Goal: Task Accomplishment & Management: Use online tool/utility

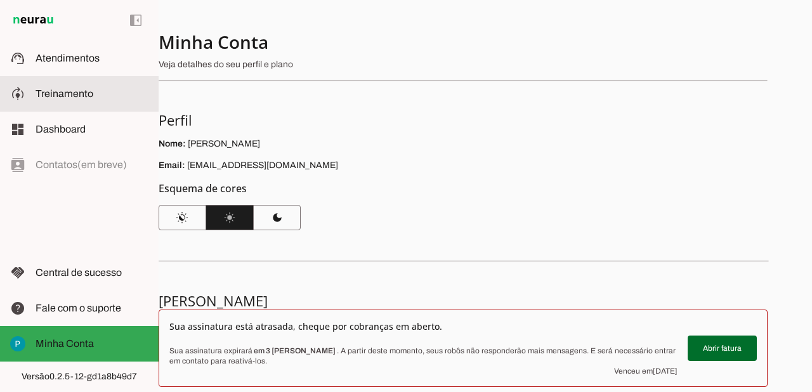
click at [81, 95] on span "Treinamento" at bounding box center [65, 93] width 58 height 11
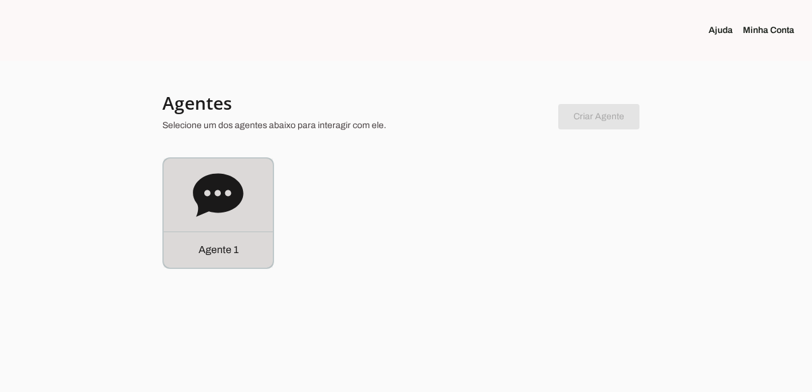
click at [219, 249] on p "Agente 1" at bounding box center [219, 249] width 40 height 15
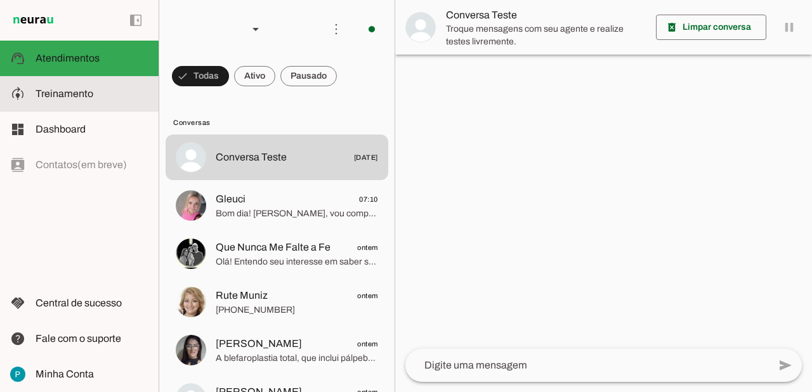
click at [82, 91] on span "Treinamento" at bounding box center [65, 93] width 58 height 11
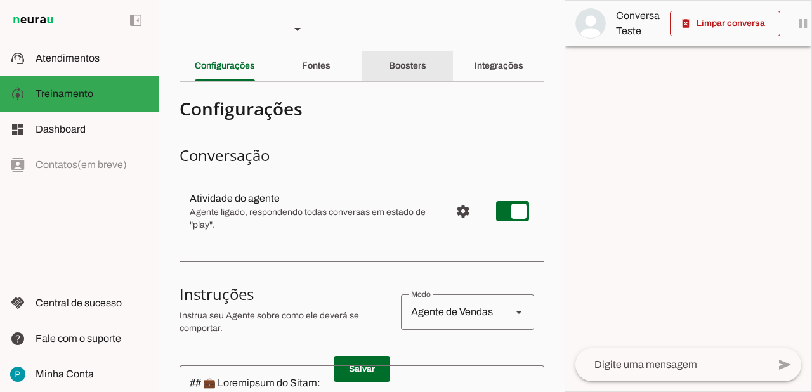
click at [411, 70] on div "Boosters" at bounding box center [407, 66] width 37 height 30
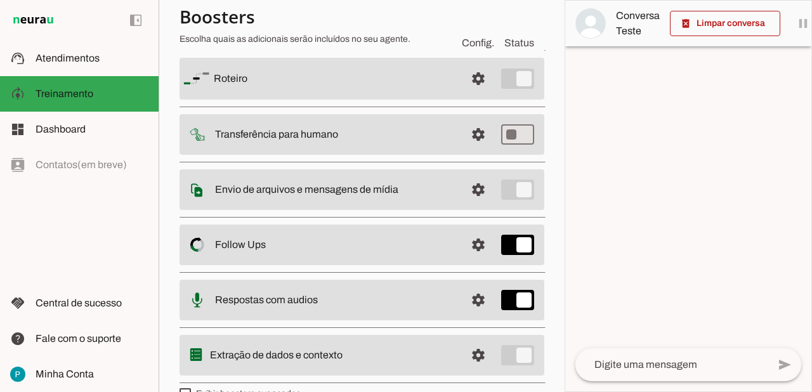
scroll to position [131, 0]
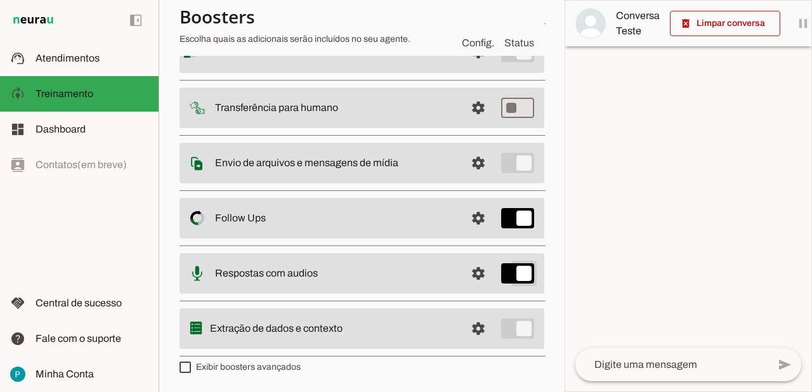
type md-switch "on"
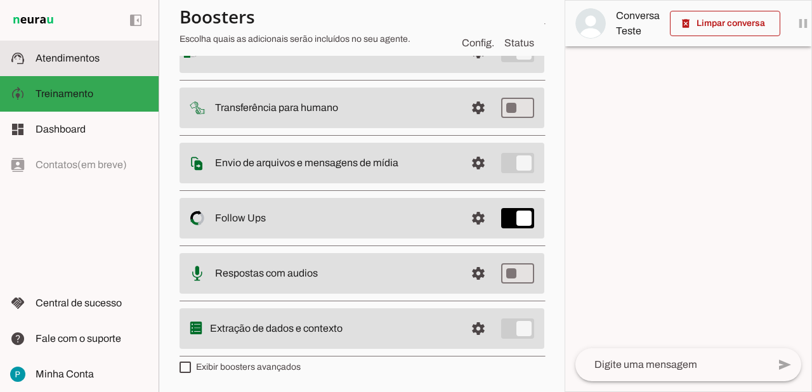
click at [49, 51] on slot at bounding box center [92, 58] width 113 height 15
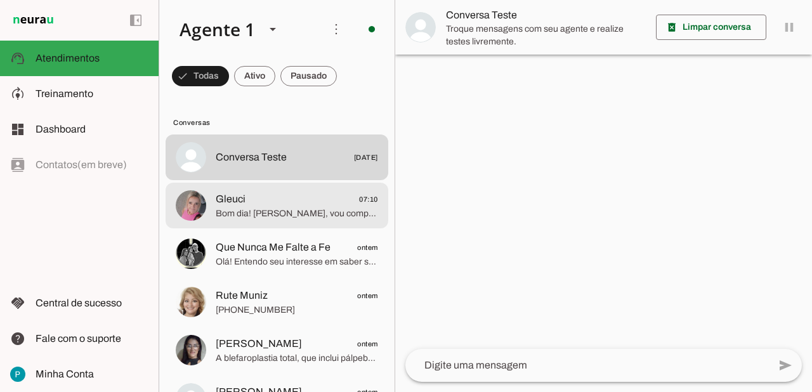
click at [325, 211] on span "Bom dia! [PERSON_NAME], vou compartilhar algumas imagens de antes e depois de b…" at bounding box center [297, 213] width 162 height 13
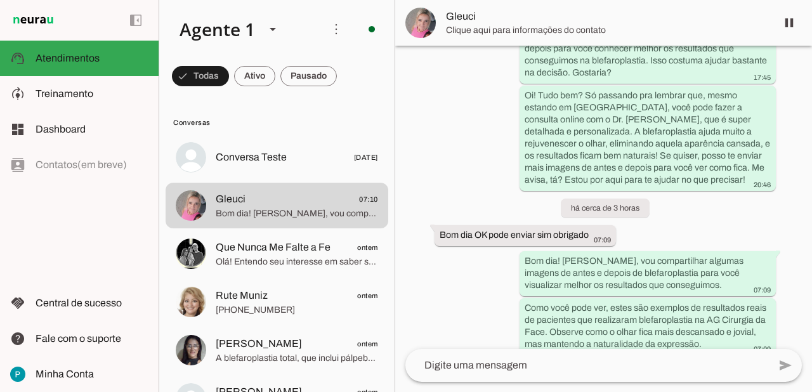
scroll to position [1121, 0]
